Goal: Information Seeking & Learning: Learn about a topic

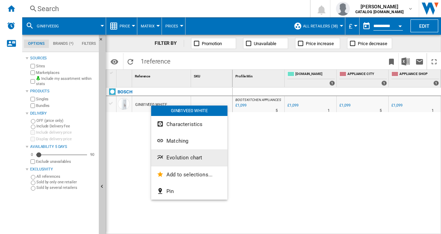
click at [183, 159] on span "Evolution chart" at bounding box center [184, 157] width 36 height 6
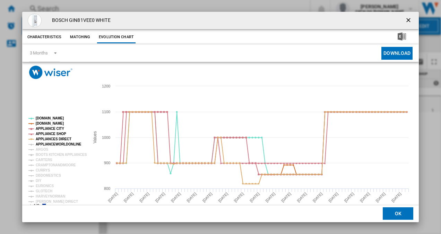
click at [47, 143] on tspan "APPLIANCEWORLDONLINE" at bounding box center [59, 144] width 46 height 4
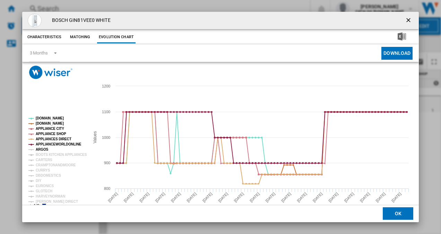
click at [42, 150] on tspan "ARGOS" at bounding box center [42, 149] width 13 height 4
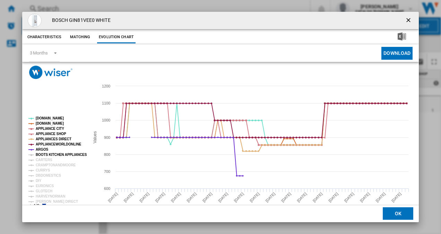
click at [43, 154] on tspan "BOOTS KITCHEN APPLIANCES" at bounding box center [61, 155] width 51 height 4
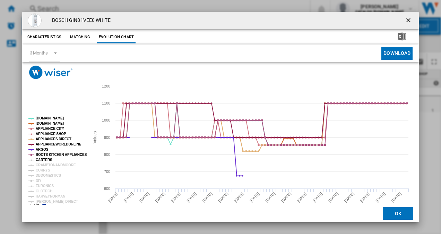
click at [43, 160] on tspan "CARTERS" at bounding box center [44, 160] width 17 height 4
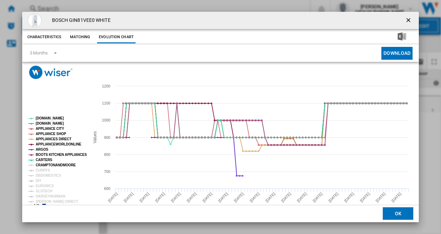
click at [44, 163] on tspan "CRAMPTONANDMOORE" at bounding box center [56, 165] width 40 height 4
click at [44, 168] on tspan "CURRYS" at bounding box center [43, 170] width 15 height 4
click at [44, 174] on tspan "DBDOMESTICS" at bounding box center [48, 175] width 25 height 4
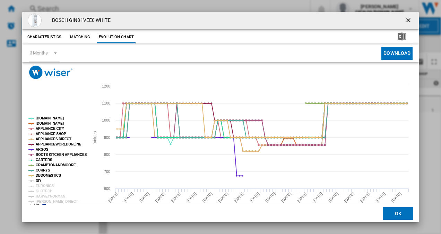
click at [41, 178] on tspan "DIY" at bounding box center [39, 180] width 6 height 4
click at [41, 184] on tspan "EURONICS" at bounding box center [45, 186] width 18 height 4
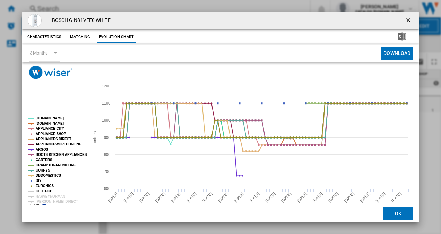
click at [41, 189] on tspan "GLOTECH" at bounding box center [44, 191] width 17 height 4
click at [44, 195] on tspan "HARVEYNORMAN" at bounding box center [50, 196] width 29 height 4
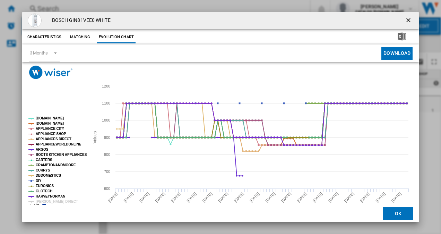
scroll to position [13, 0]
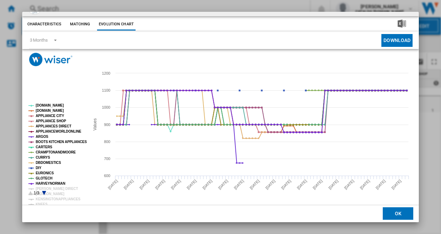
click at [44, 192] on icon "Product popup" at bounding box center [44, 193] width 4 height 4
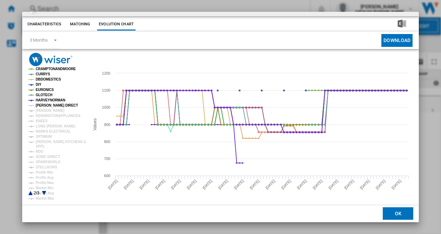
click at [51, 106] on tspan "[PERSON_NAME] DIRECT" at bounding box center [57, 105] width 42 height 4
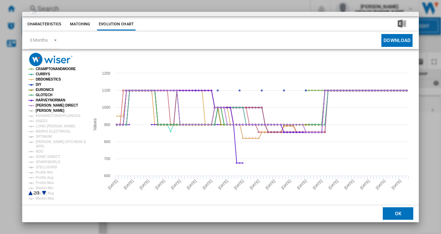
click at [47, 109] on tspan "[PERSON_NAME]" at bounding box center [50, 110] width 29 height 4
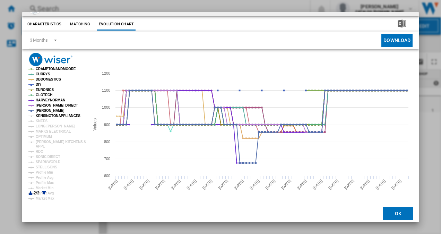
click at [49, 117] on tspan "KENSINGTONAPPLIANCES" at bounding box center [58, 116] width 45 height 4
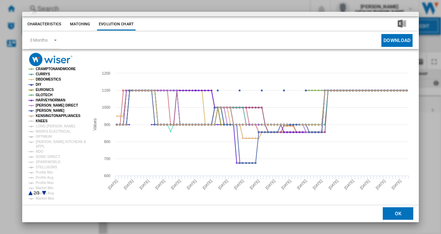
click at [42, 120] on tspan "KNEES" at bounding box center [42, 121] width 12 height 4
click at [47, 165] on tspan "STELLISONS" at bounding box center [46, 167] width 21 height 4
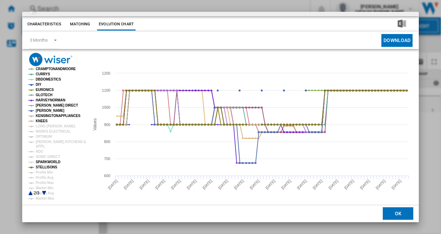
click at [45, 162] on tspan "SPARKWORLD" at bounding box center [48, 162] width 25 height 4
click at [43, 157] on tspan "SONIC DIRECT" at bounding box center [48, 157] width 24 height 4
click at [40, 150] on tspan "RDO" at bounding box center [40, 151] width 8 height 4
click at [41, 142] on tspan "[PERSON_NAME] KITCHENS &" at bounding box center [61, 142] width 50 height 4
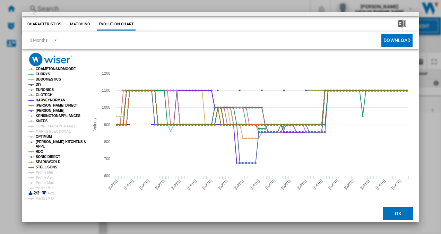
click at [44, 137] on tspan "OPTIMUM" at bounding box center [44, 136] width 16 height 4
click at [51, 130] on tspan "MARKS ELECTRICAL" at bounding box center [53, 131] width 35 height 4
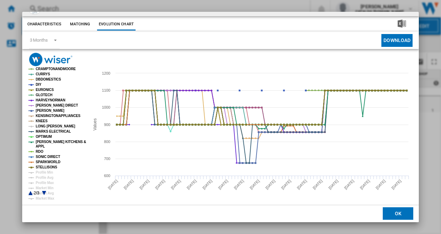
click at [50, 126] on tspan "LONG [PERSON_NAME]" at bounding box center [56, 126] width 40 height 4
click at [31, 193] on icon "Product popup" at bounding box center [30, 193] width 4 height 4
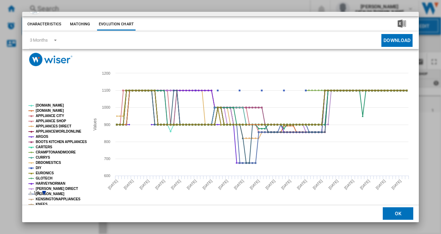
click at [43, 191] on icon "Product popup" at bounding box center [44, 193] width 4 height 4
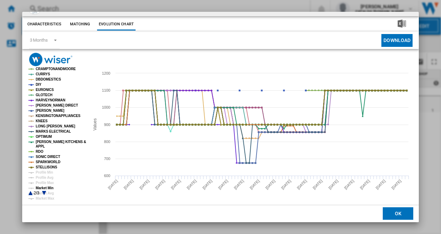
click at [44, 186] on tspan "Market Min" at bounding box center [45, 188] width 18 height 4
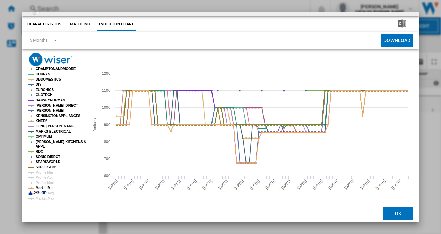
click at [44, 191] on icon "Product popup" at bounding box center [44, 193] width 4 height 4
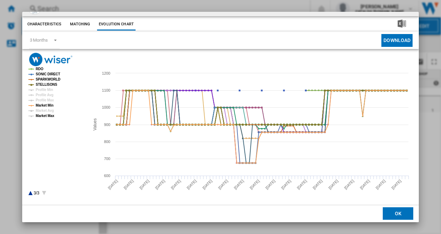
click at [49, 114] on tspan "Market Max" at bounding box center [45, 116] width 19 height 4
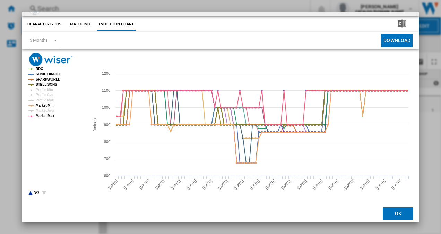
click at [49, 114] on tspan "Market Max" at bounding box center [45, 116] width 19 height 4
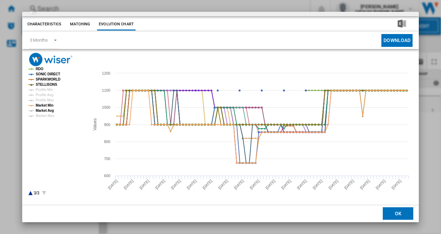
click at [45, 111] on tspan "Market Avg" at bounding box center [45, 110] width 18 height 4
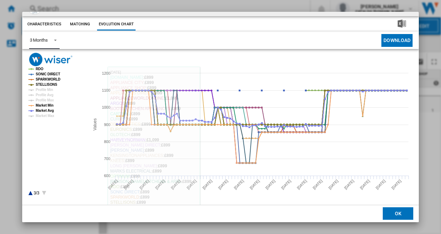
click at [46, 40] on div "3 Months" at bounding box center [39, 39] width 18 height 5
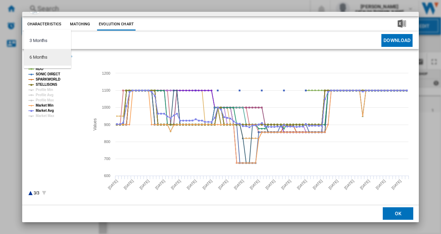
click at [50, 58] on md-option "6 Months" at bounding box center [47, 57] width 47 height 17
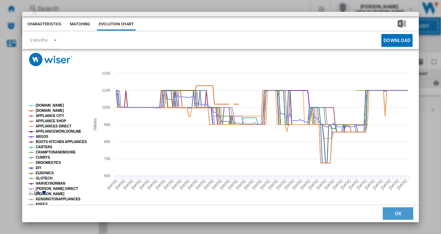
click at [401, 216] on button "OK" at bounding box center [398, 213] width 31 height 12
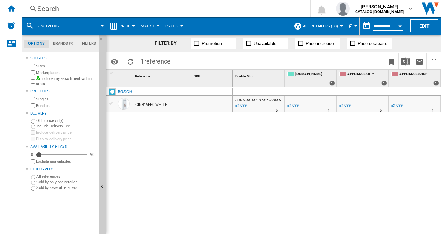
click at [49, 7] on div "Search" at bounding box center [164, 9] width 254 height 10
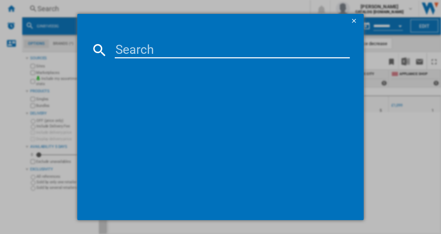
type input "NAB7N181EC"
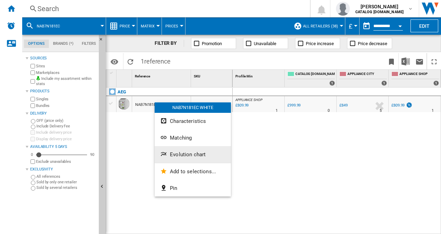
click at [186, 158] on button "Evolution chart" at bounding box center [193, 154] width 76 height 17
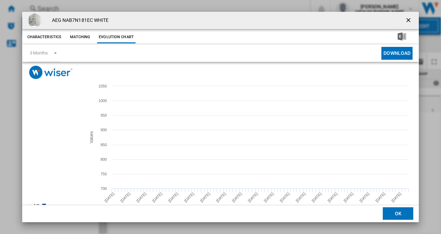
scroll to position [13, 0]
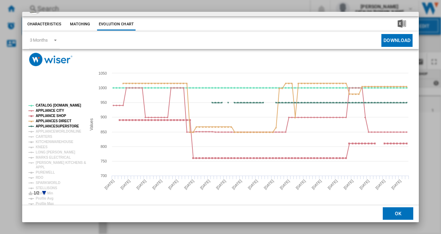
click at [44, 191] on icon "Product popup" at bounding box center [44, 193] width 4 height 4
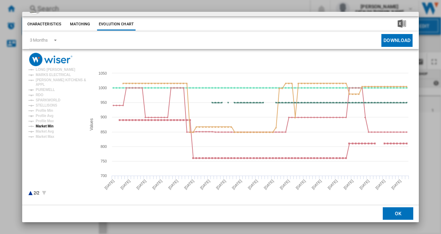
click at [47, 125] on tspan "Market Min" at bounding box center [45, 126] width 18 height 4
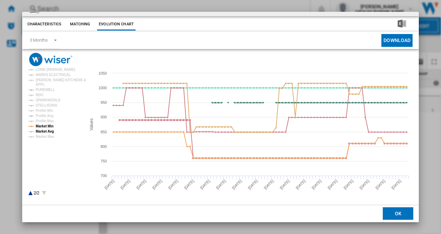
click at [47, 131] on tspan "Market Avg" at bounding box center [45, 131] width 18 height 4
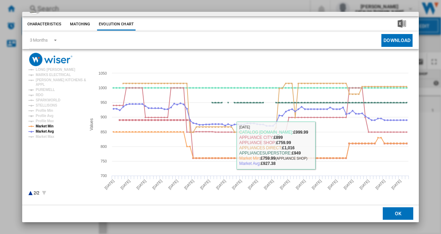
click at [398, 212] on button "OK" at bounding box center [398, 213] width 31 height 12
